Goal: Transaction & Acquisition: Book appointment/travel/reservation

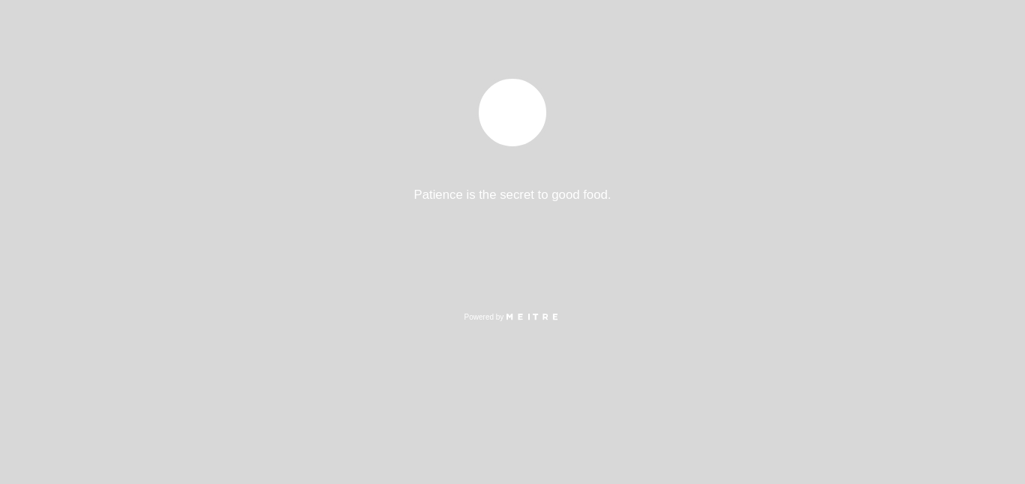
select select "es"
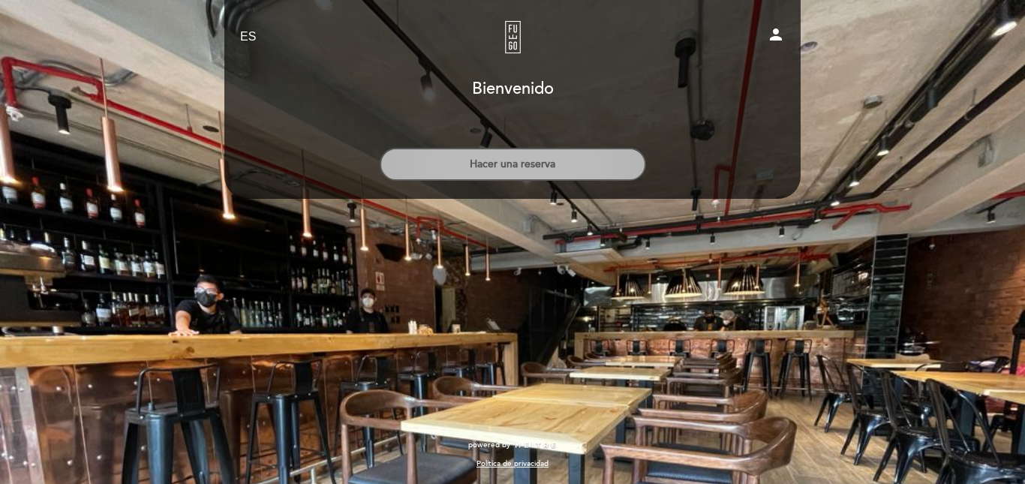
click at [520, 163] on button "Hacer una reserva" at bounding box center [513, 164] width 266 height 33
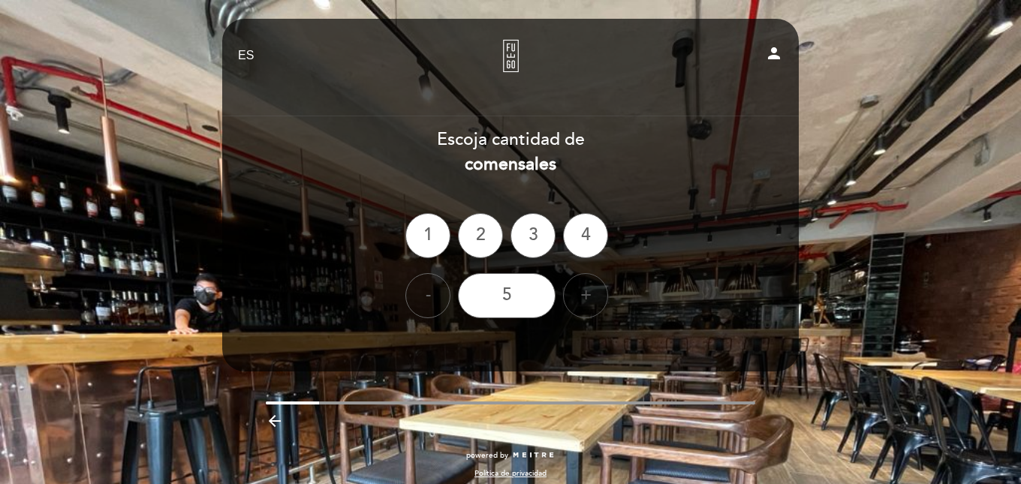
click at [585, 296] on div "+" at bounding box center [585, 295] width 45 height 45
click at [517, 295] on div "8" at bounding box center [507, 295] width 98 height 45
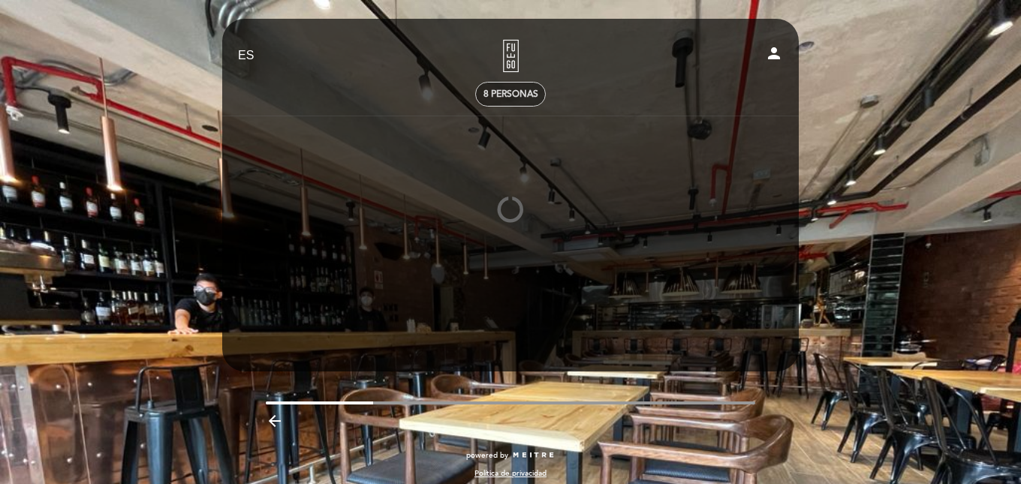
click at [504, 92] on span "8 personas" at bounding box center [510, 94] width 55 height 11
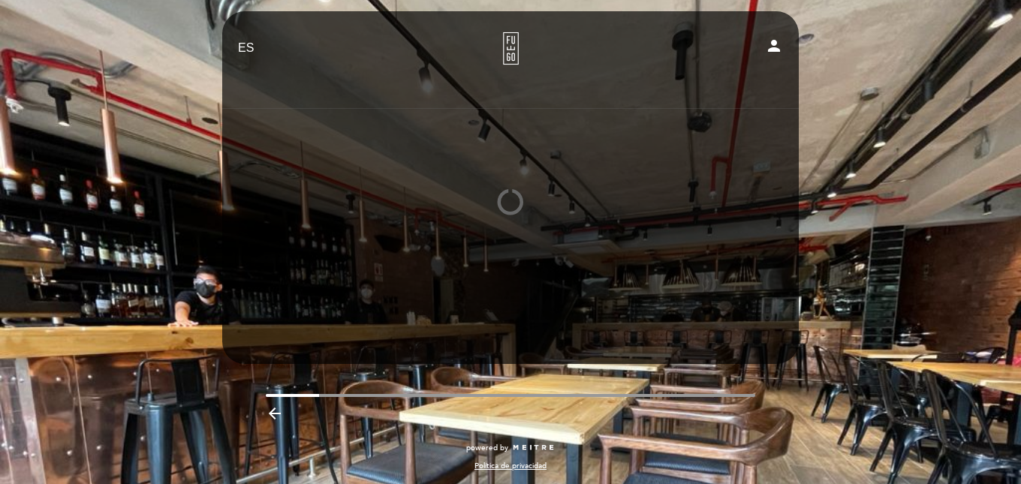
scroll to position [10, 0]
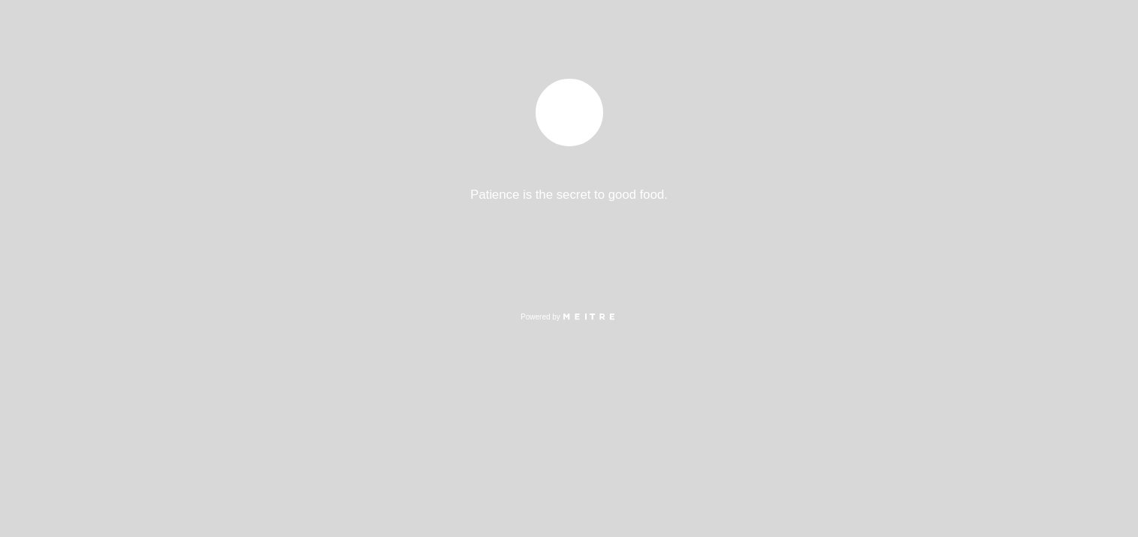
select select "es"
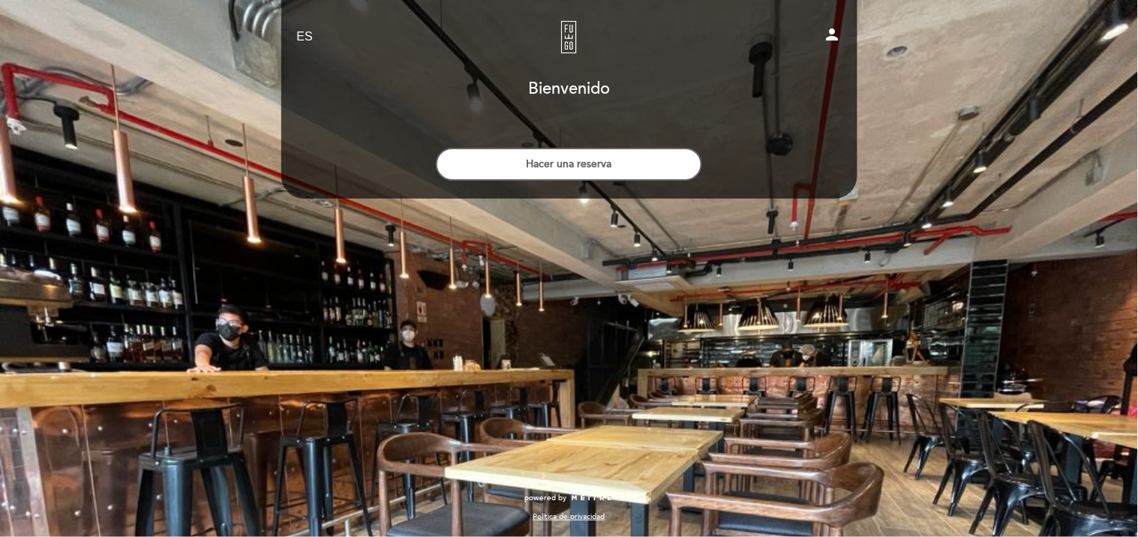
click at [540, 160] on button "Hacer una reserva" at bounding box center [569, 164] width 266 height 33
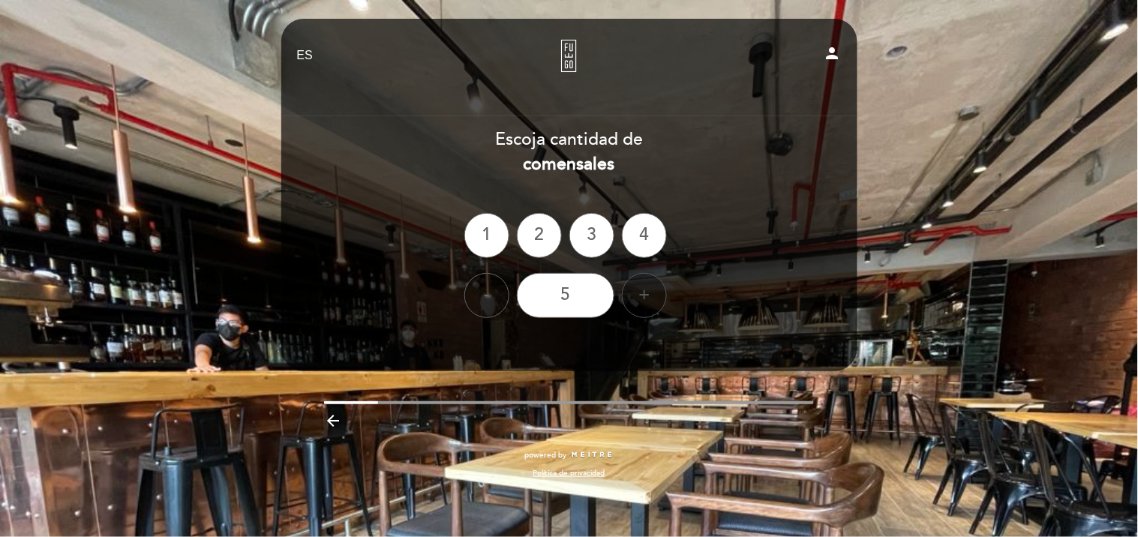
click at [643, 296] on div "+" at bounding box center [644, 295] width 45 height 45
click at [643, 297] on div "+" at bounding box center [644, 295] width 45 height 45
click at [642, 296] on div "+" at bounding box center [644, 295] width 45 height 45
click at [594, 290] on div "8" at bounding box center [566, 295] width 98 height 45
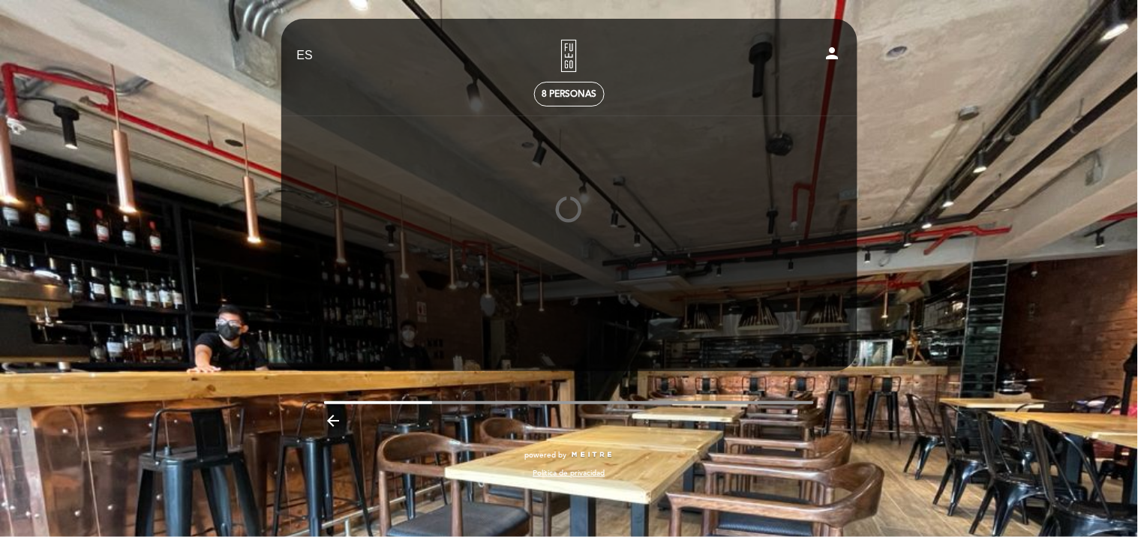
click at [546, 191] on div at bounding box center [570, 210] width 578 height 188
click at [578, 200] on icon at bounding box center [569, 211] width 51 height 52
click at [561, 99] on span "8 personas" at bounding box center [569, 94] width 55 height 11
click at [837, 54] on icon "person" at bounding box center [833, 53] width 18 height 18
